Goal: Information Seeking & Learning: Understand process/instructions

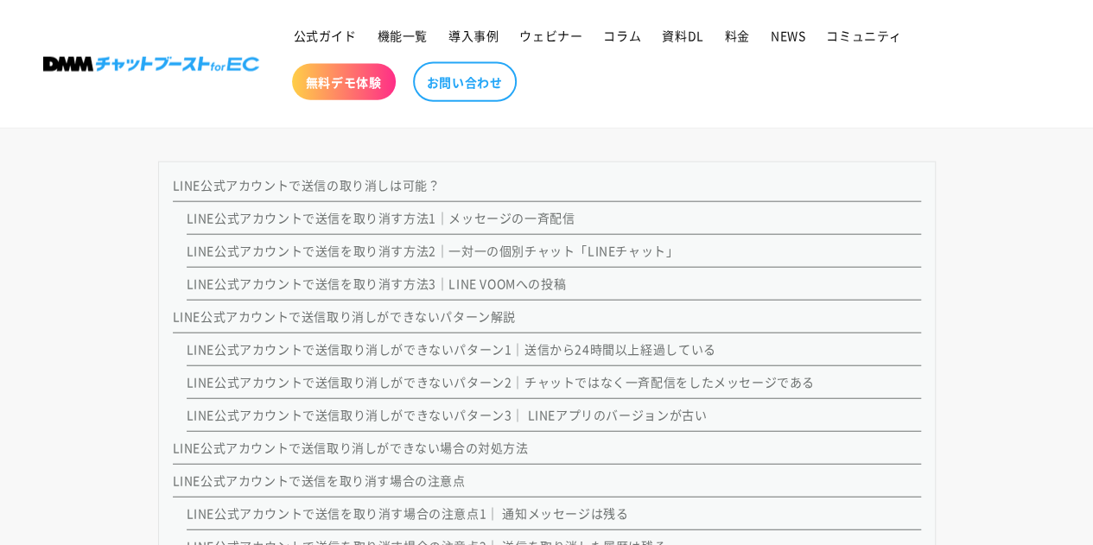
scroll to position [1958, 0]
click at [520, 254] on link "LINE公式アカウントで送信を取り消す方法2｜一対一の個別チャット「LINEチャット」" at bounding box center [433, 252] width 492 height 17
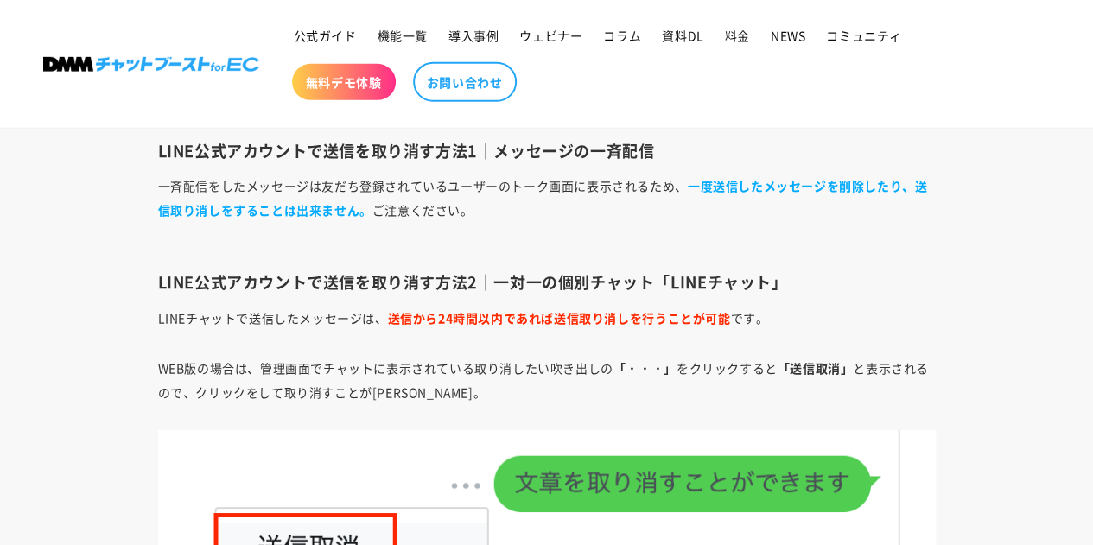
scroll to position [2679, 0]
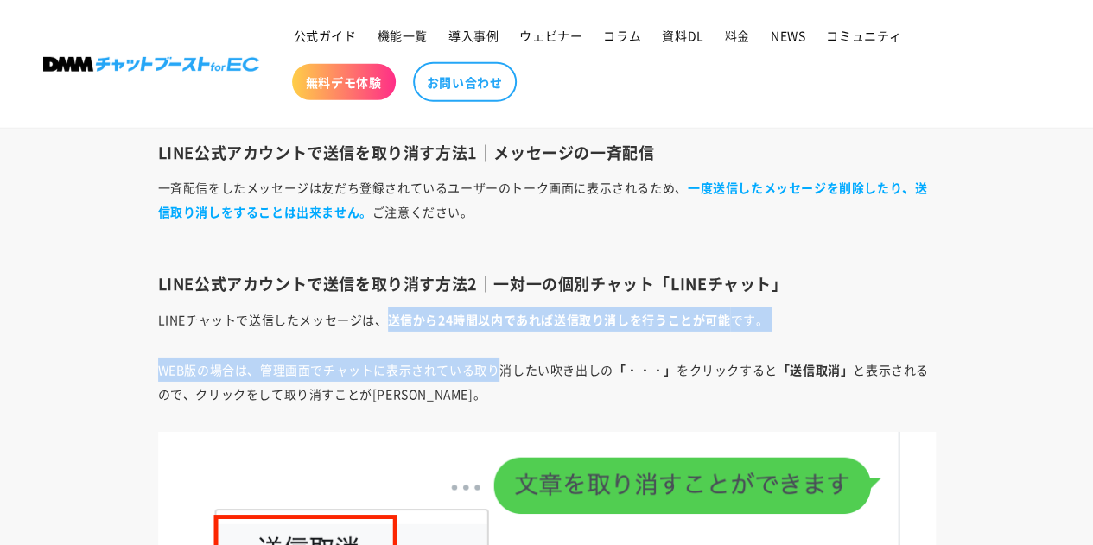
drag, startPoint x: 392, startPoint y: 319, endPoint x: 498, endPoint y: 336, distance: 106.8
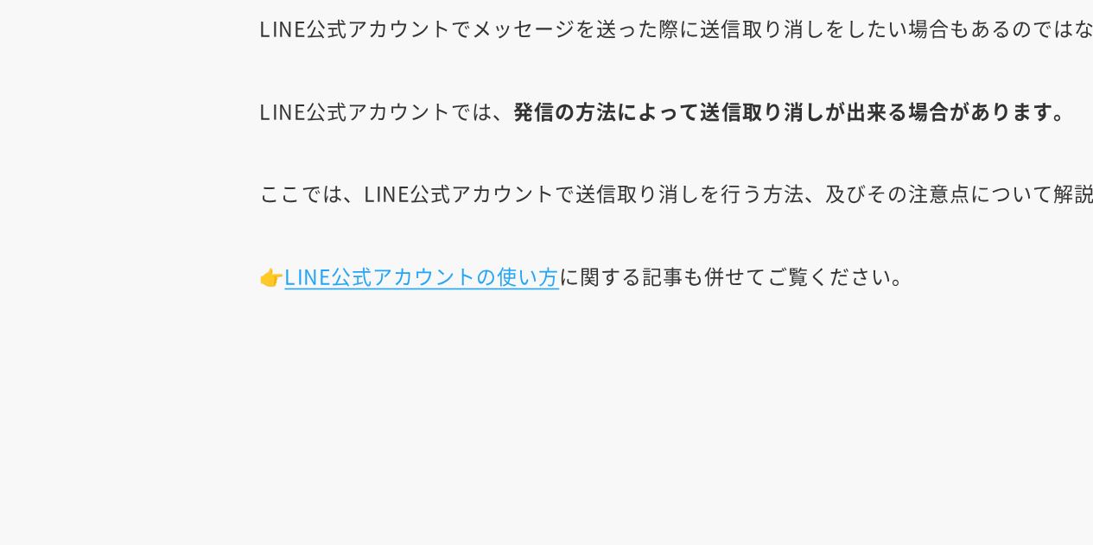
scroll to position [854, 0]
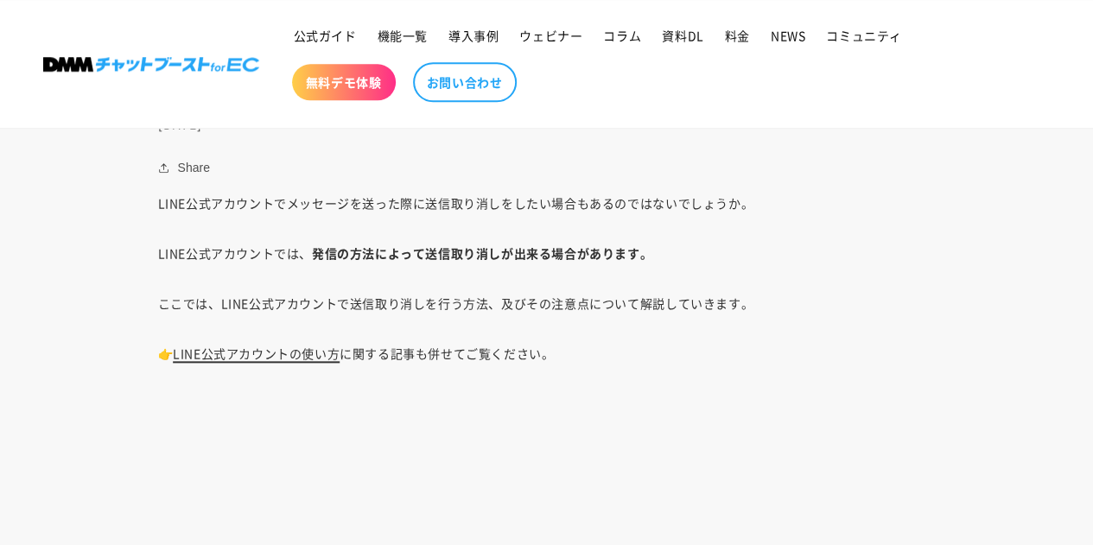
click at [304, 350] on link "LINE公式アカウントの使い方" at bounding box center [256, 353] width 167 height 17
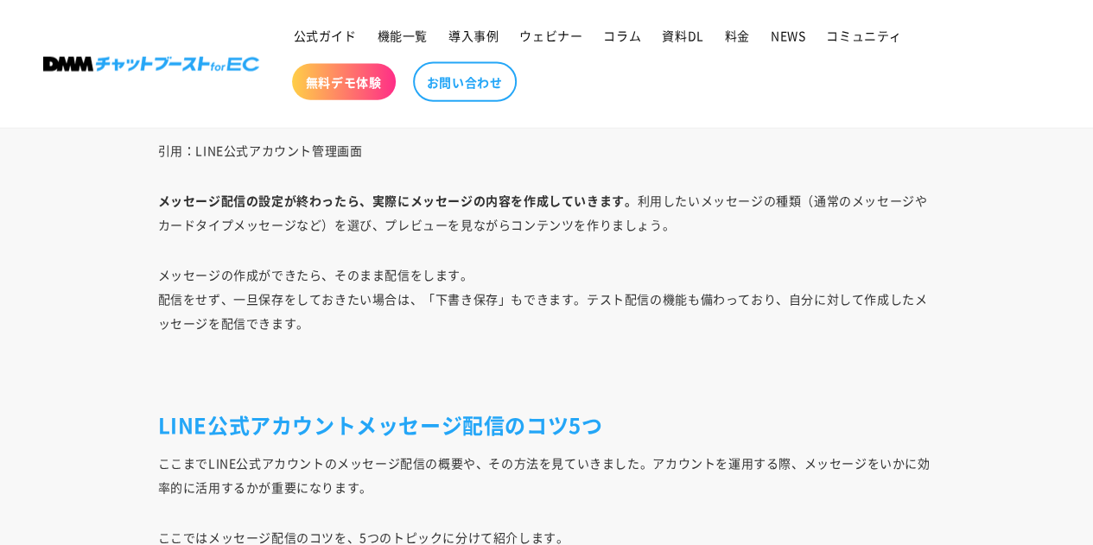
scroll to position [11787, 0]
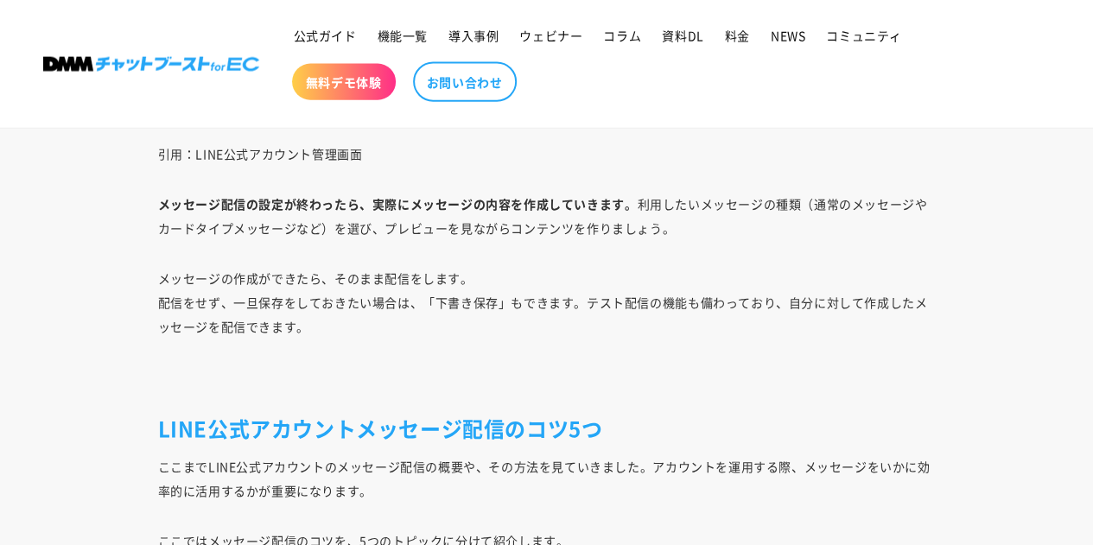
click at [137, 65] on img at bounding box center [151, 64] width 216 height 15
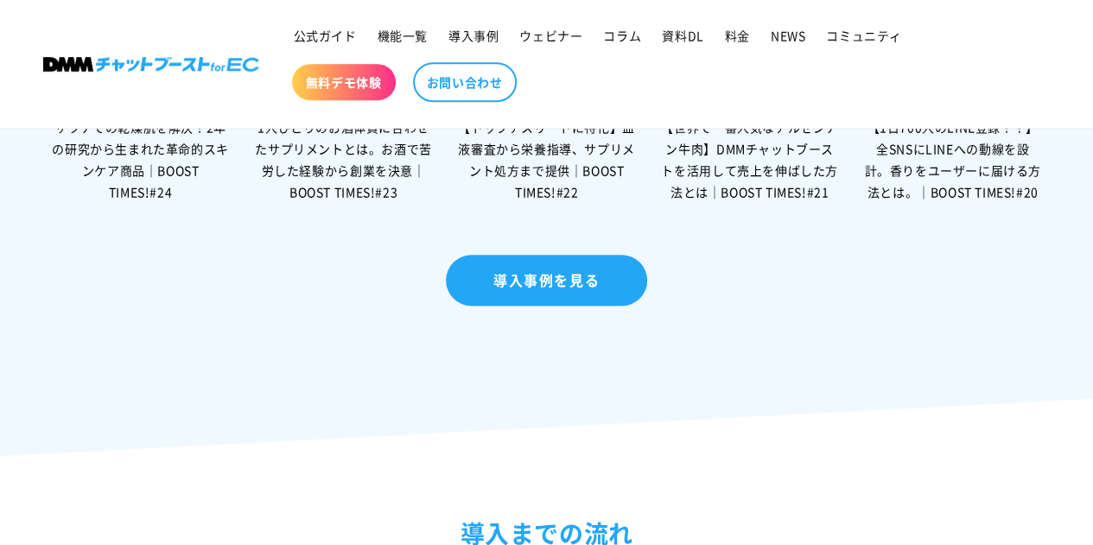
scroll to position [3781, 0]
